Goal: Information Seeking & Learning: Check status

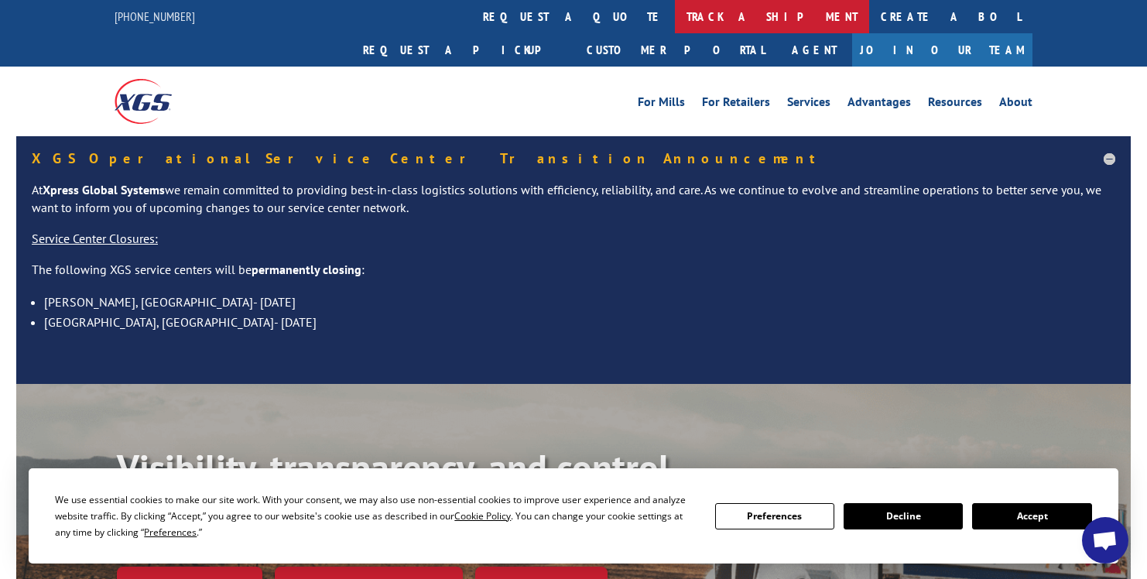
click at [675, 13] on link "track a shipment" at bounding box center [772, 16] width 194 height 33
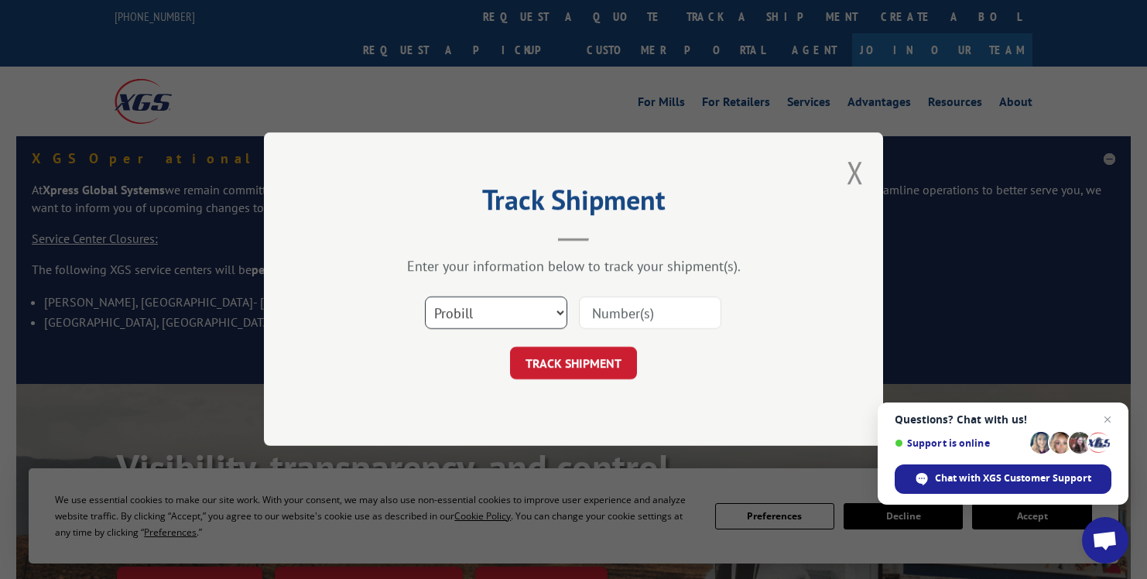
click at [558, 316] on select "Select category... Probill BOL PO" at bounding box center [496, 313] width 142 height 33
select select "bol"
click at [425, 297] on select "Select category... Probill BOL PO" at bounding box center [496, 313] width 142 height 33
click at [601, 318] on input at bounding box center [650, 313] width 142 height 33
paste input "2839526"
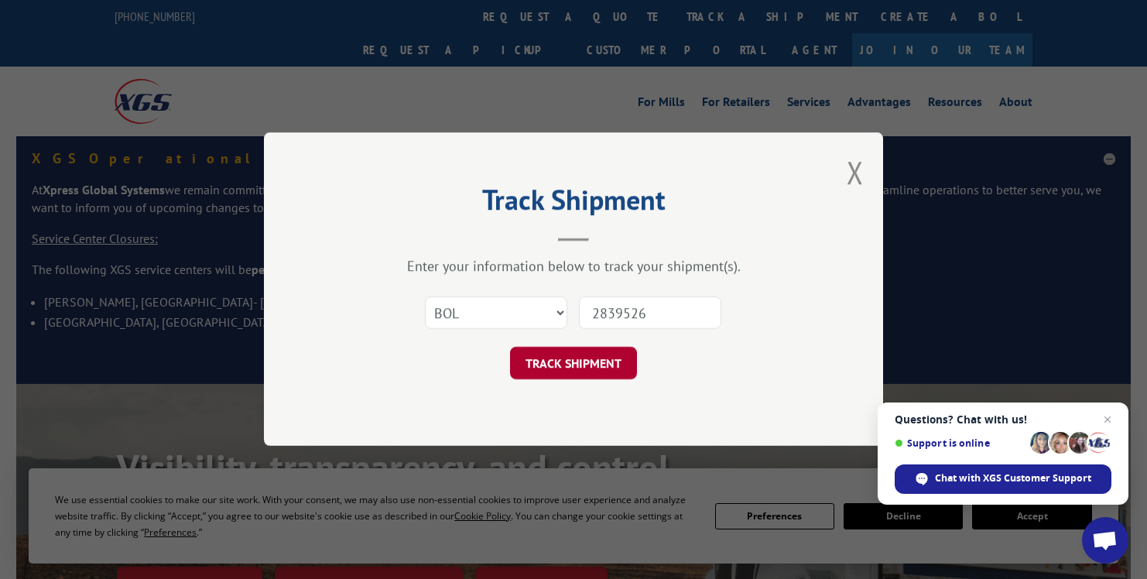
type input "2839526"
click at [584, 368] on button "TRACK SHIPMENT" at bounding box center [573, 363] width 127 height 33
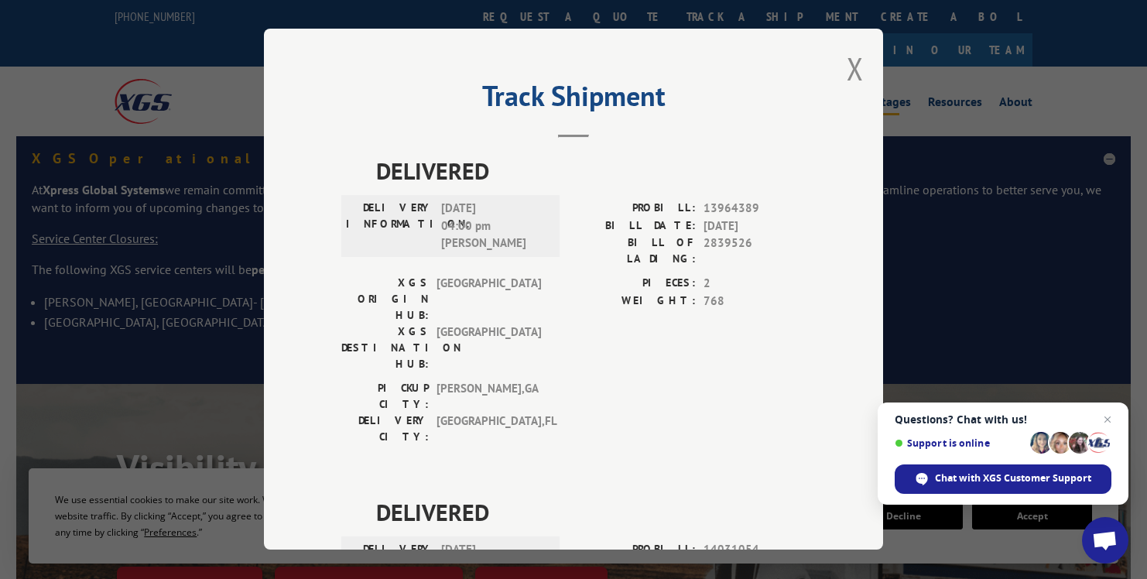
click at [851, 67] on button "Close modal" at bounding box center [855, 68] width 17 height 41
